Goal: Information Seeking & Learning: Understand process/instructions

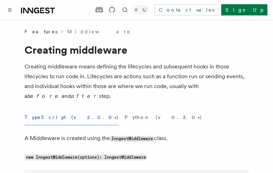
click at [47, 117] on button "TypeScript (v2.0.0+)" at bounding box center [72, 117] width 95 height 16
click at [125, 117] on button "Python (v0.3.0+)" at bounding box center [164, 117] width 78 height 16
